Goal: Task Accomplishment & Management: Use online tool/utility

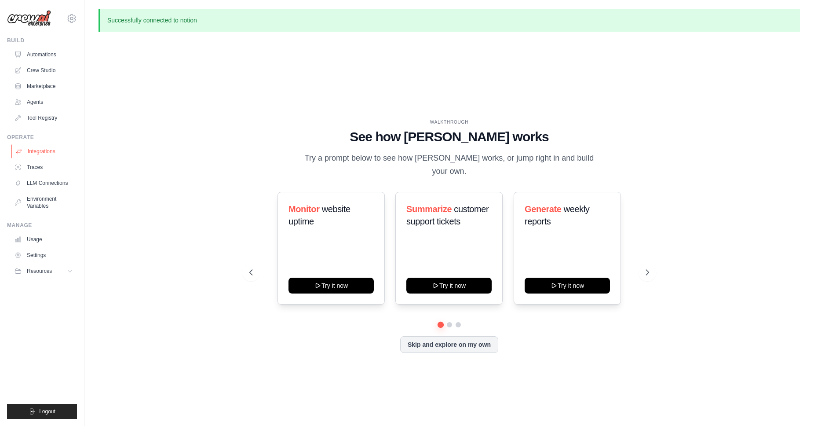
click at [39, 150] on link "Integrations" at bounding box center [44, 151] width 66 height 14
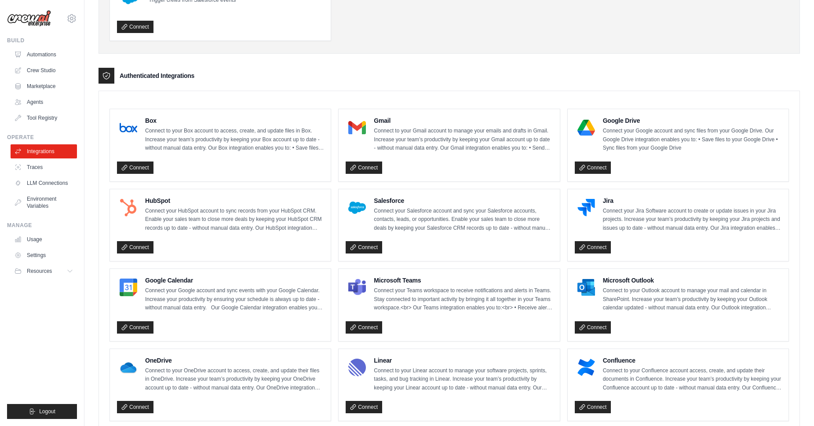
scroll to position [499, 0]
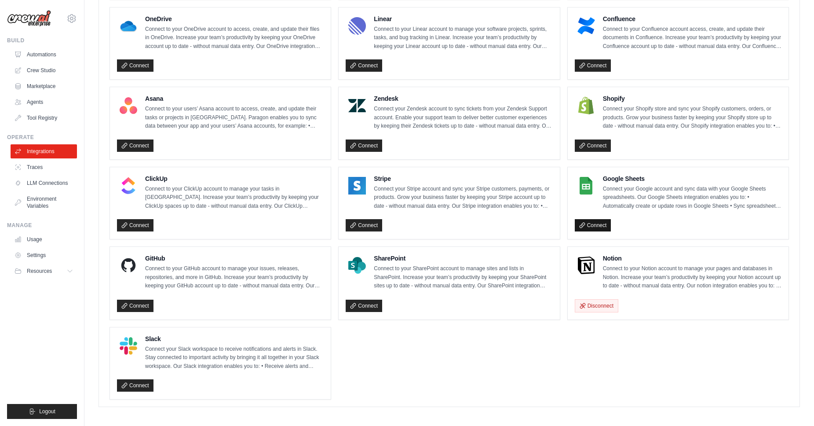
click at [597, 222] on link "Connect" at bounding box center [593, 225] width 37 height 12
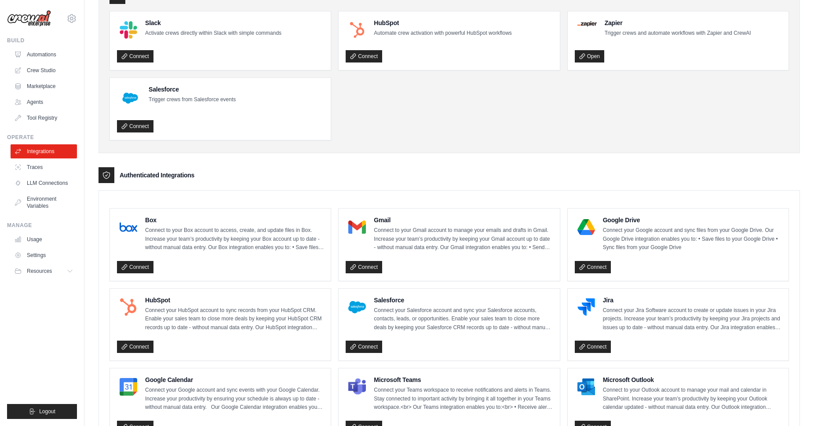
scroll to position [0, 0]
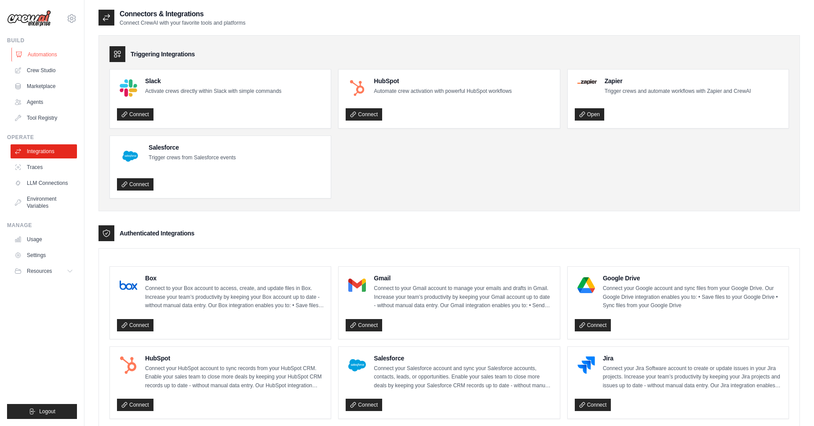
click at [35, 52] on link "Automations" at bounding box center [44, 54] width 66 height 14
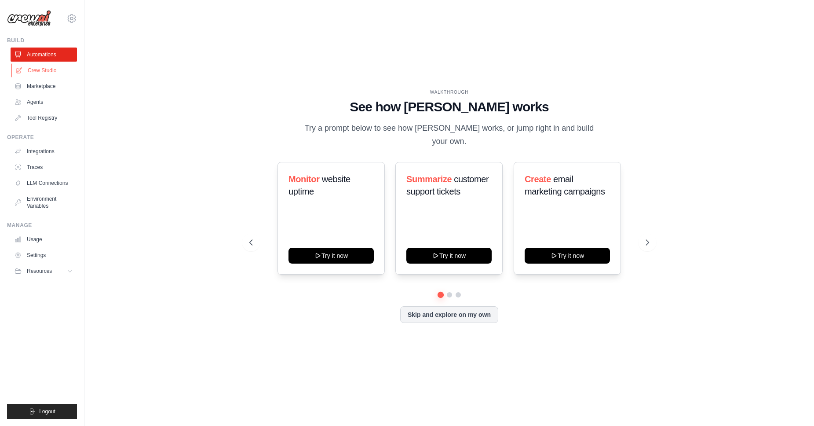
click at [47, 67] on link "Crew Studio" at bounding box center [44, 70] width 66 height 14
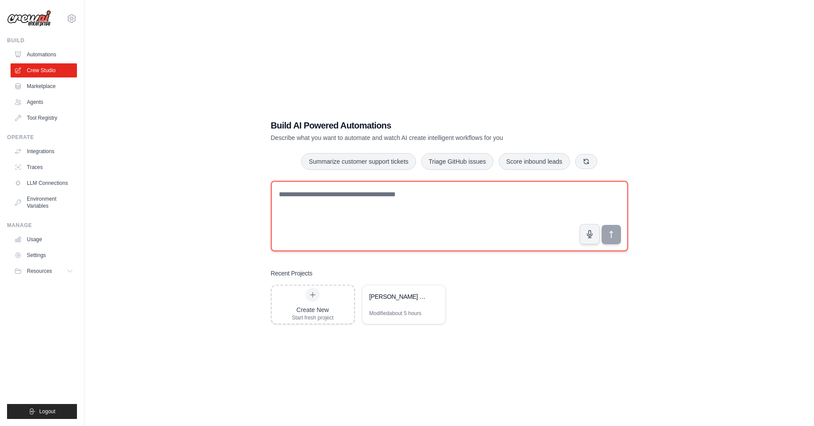
click at [332, 207] on textarea at bounding box center [449, 216] width 357 height 70
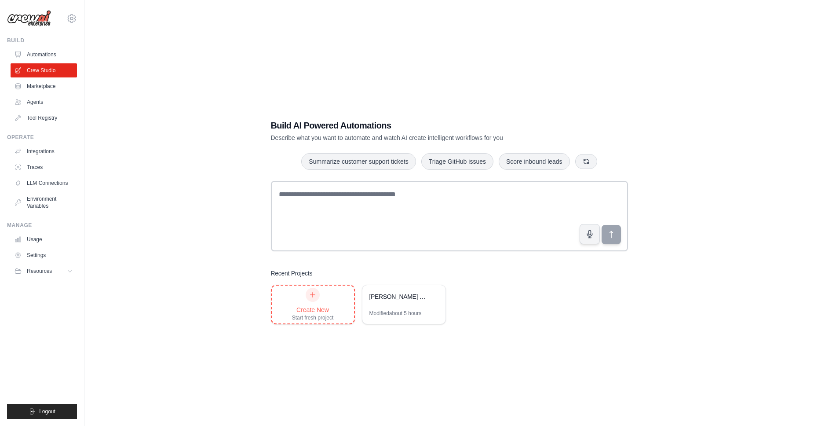
click at [308, 304] on div "Create New Start fresh project" at bounding box center [313, 304] width 42 height 33
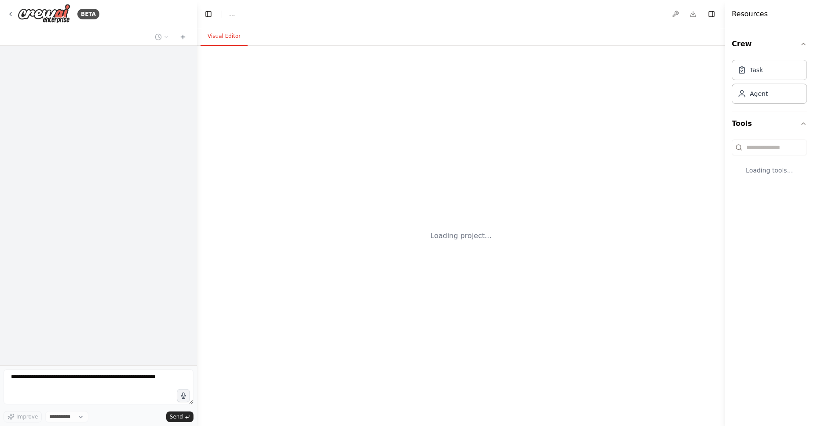
select select "****"
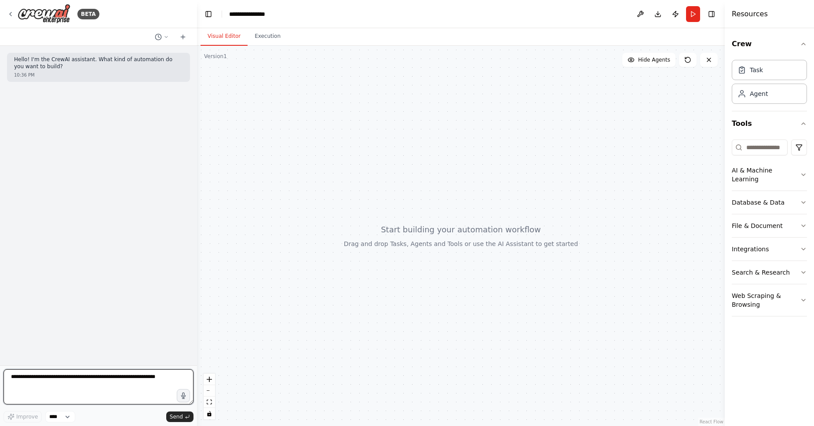
click at [119, 387] on textarea at bounding box center [99, 386] width 190 height 35
paste textarea "**********"
type textarea "**********"
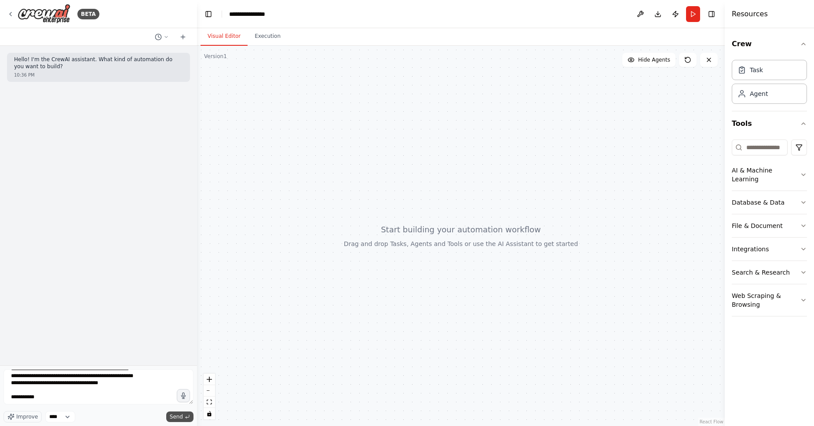
click at [181, 419] on span "Send" at bounding box center [176, 416] width 13 height 7
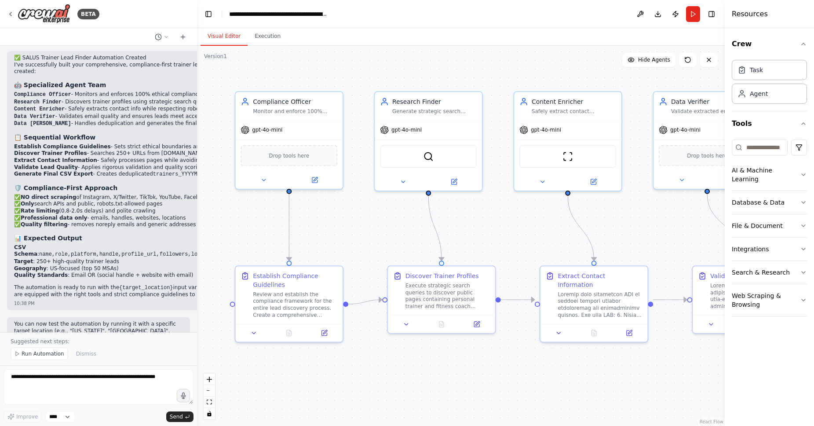
scroll to position [1861, 0]
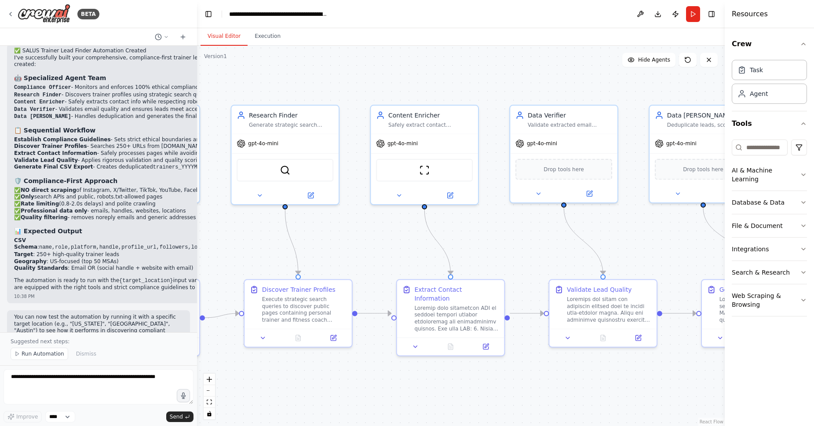
drag, startPoint x: 559, startPoint y: 237, endPoint x: 381, endPoint y: 258, distance: 178.5
click at [382, 258] on div ".deletable-edge-delete-btn { width: 20px; height: 20px; border: 0px solid #ffff…" at bounding box center [461, 236] width 528 height 380
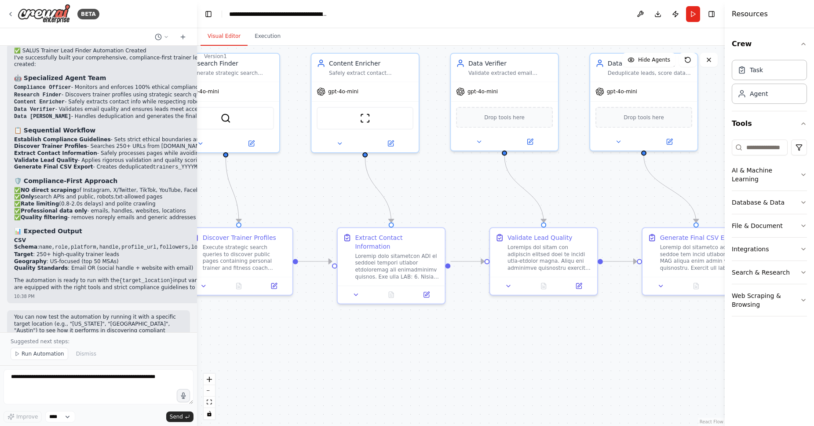
drag, startPoint x: 654, startPoint y: 270, endPoint x: 618, endPoint y: 210, distance: 69.5
click at [618, 210] on div ".deletable-edge-delete-btn { width: 20px; height: 20px; border: 0px solid #ffff…" at bounding box center [461, 236] width 528 height 380
click at [52, 352] on span "Run Automation" at bounding box center [43, 353] width 43 height 7
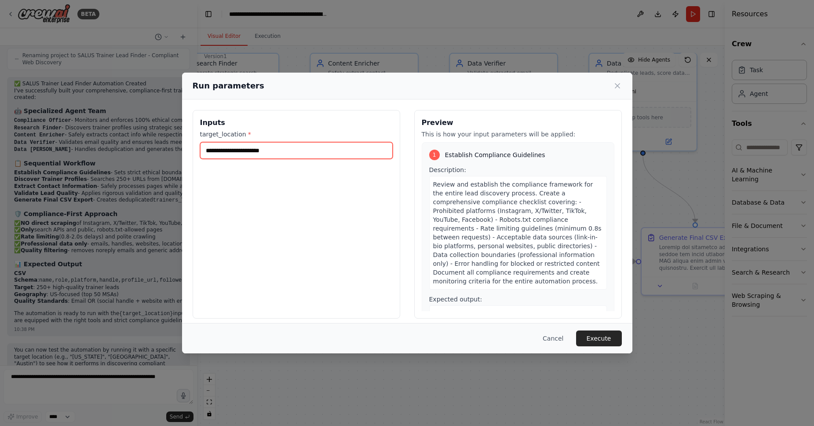
click at [338, 150] on input "target_location *" at bounding box center [296, 150] width 193 height 17
type input "********"
click at [599, 334] on button "Execute" at bounding box center [599, 338] width 46 height 16
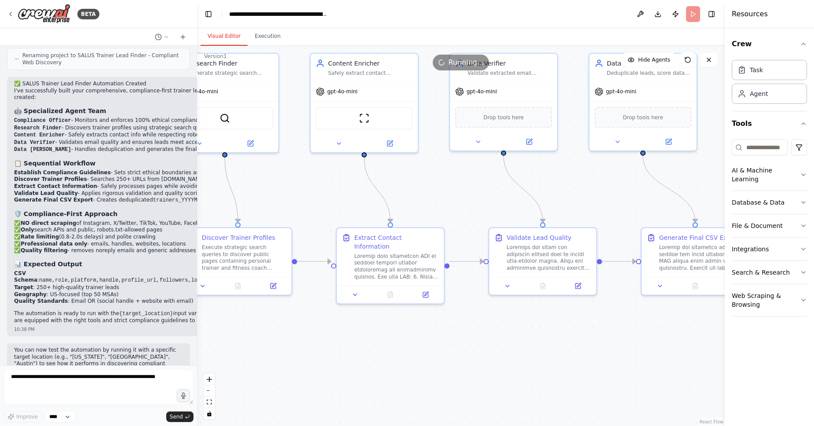
click at [121, 241] on li "✅ Professional data only - emails, handles, websites, locations" at bounding box center [164, 244] width 301 height 7
drag, startPoint x: 195, startPoint y: 206, endPoint x: 198, endPoint y: 215, distance: 10.2
click at [198, 215] on div "BETA Hello! I'm the CrewAI assistant. What kind of automation do you want to bu…" at bounding box center [407, 213] width 814 height 426
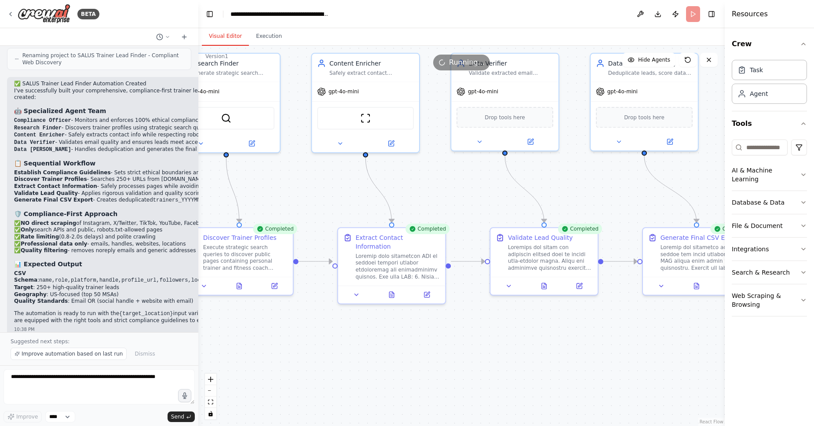
scroll to position [1861, 0]
